Goal: Complete application form

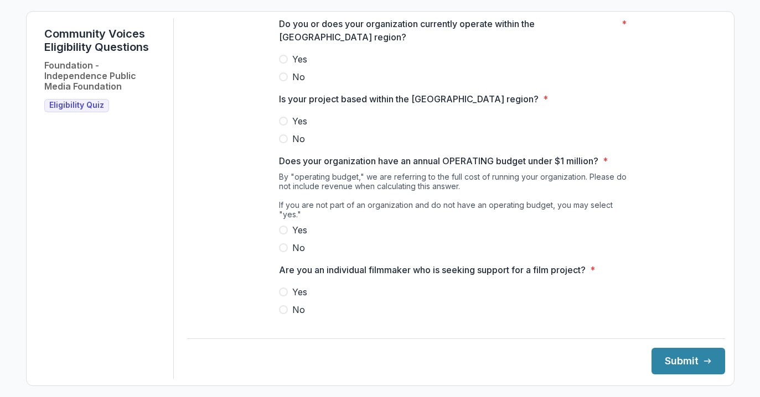
scroll to position [178, 0]
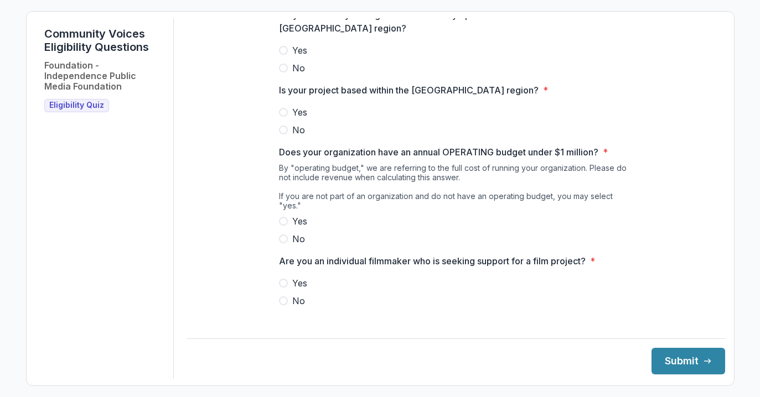
click at [285, 300] on span at bounding box center [283, 301] width 9 height 9
click at [282, 223] on span at bounding box center [283, 221] width 9 height 9
click at [282, 117] on span at bounding box center [283, 112] width 9 height 9
click at [284, 55] on span at bounding box center [283, 50] width 9 height 9
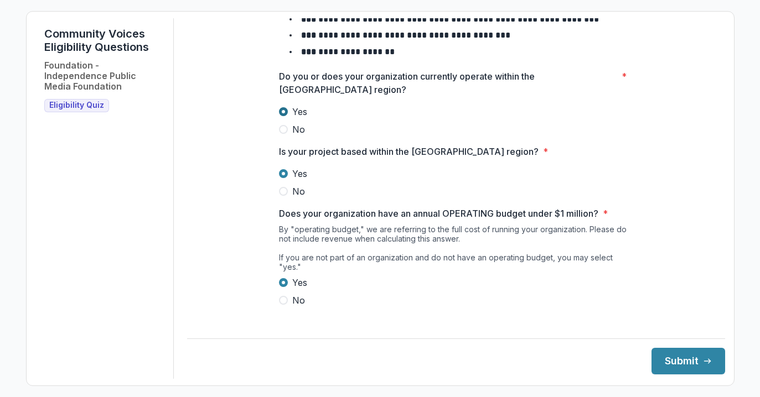
scroll to position [29, 0]
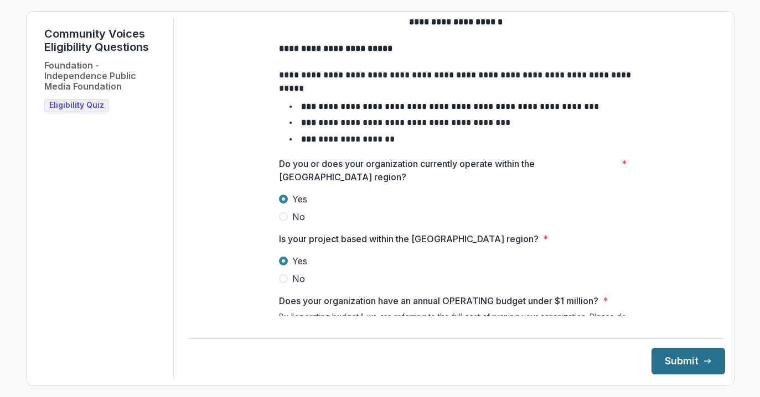
click at [676, 355] on button "Submit" at bounding box center [688, 361] width 74 height 27
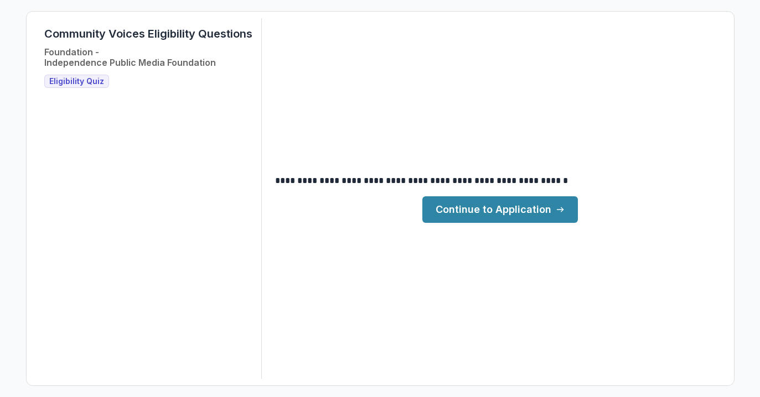
click at [436, 213] on link "Continue to Application" at bounding box center [500, 210] width 156 height 27
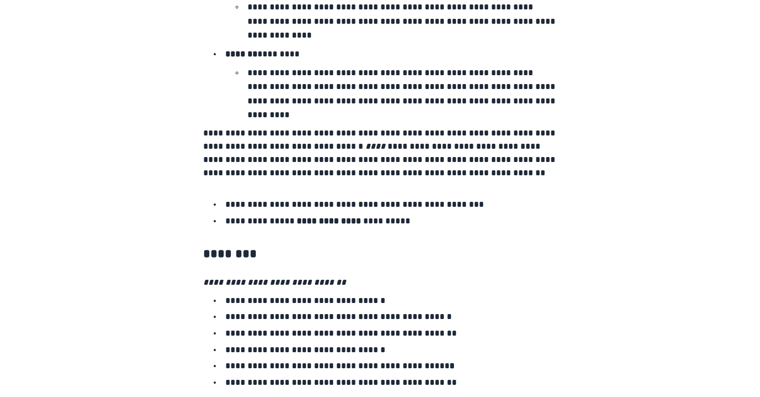
scroll to position [1902, 0]
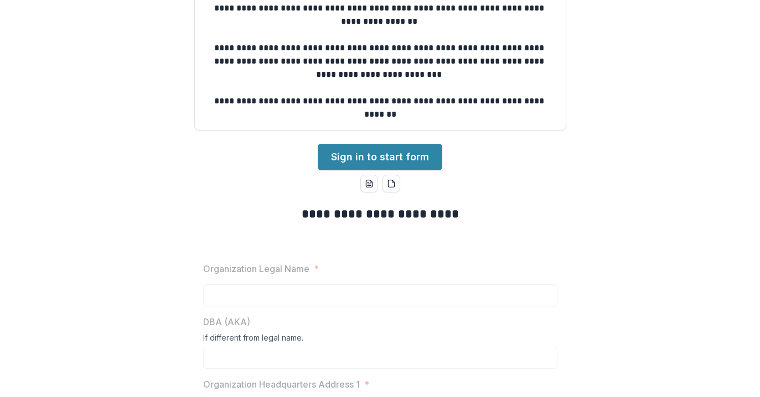
scroll to position [106, 0]
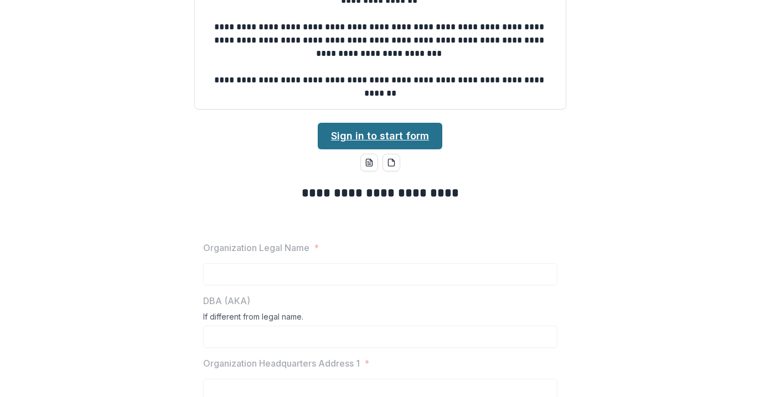
click at [349, 133] on link "Sign in to start form" at bounding box center [380, 136] width 125 height 27
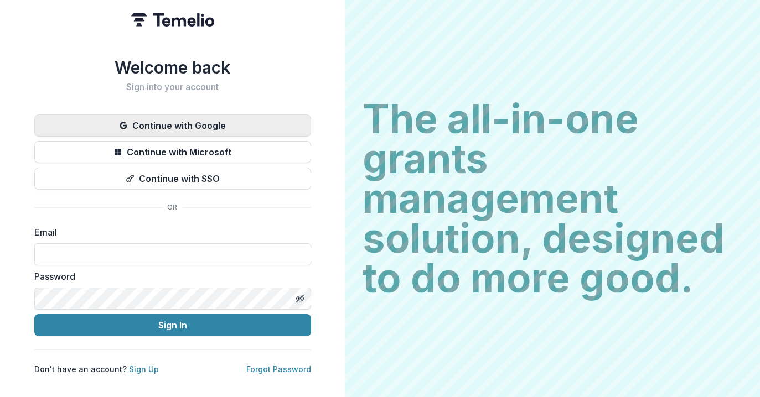
click at [183, 125] on button "Continue with Google" at bounding box center [172, 126] width 277 height 22
